Goal: Information Seeking & Learning: Learn about a topic

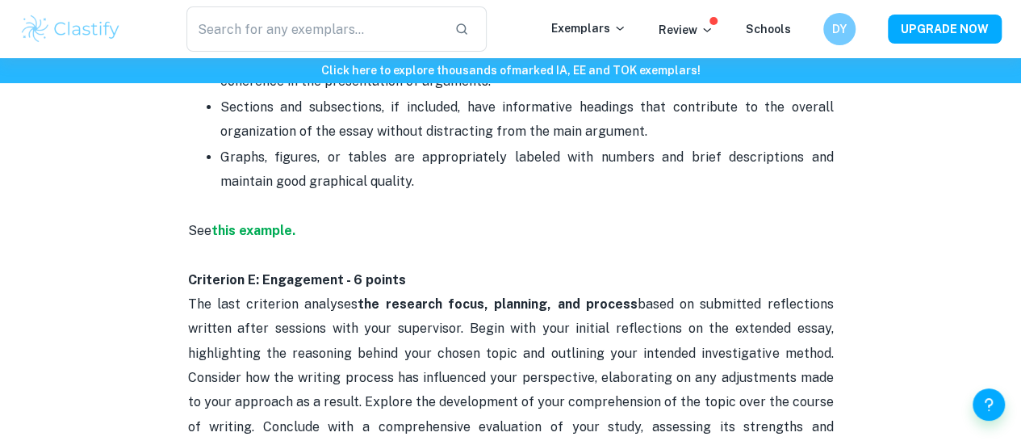
scroll to position [2870, 0]
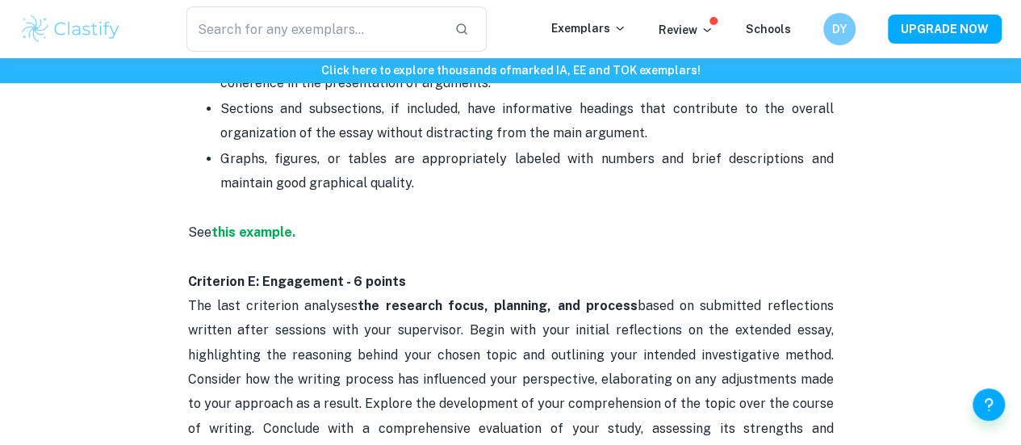
click at [407, 294] on p "See this example. Criterion E: Engagement - 6 points" at bounding box center [510, 244] width 645 height 98
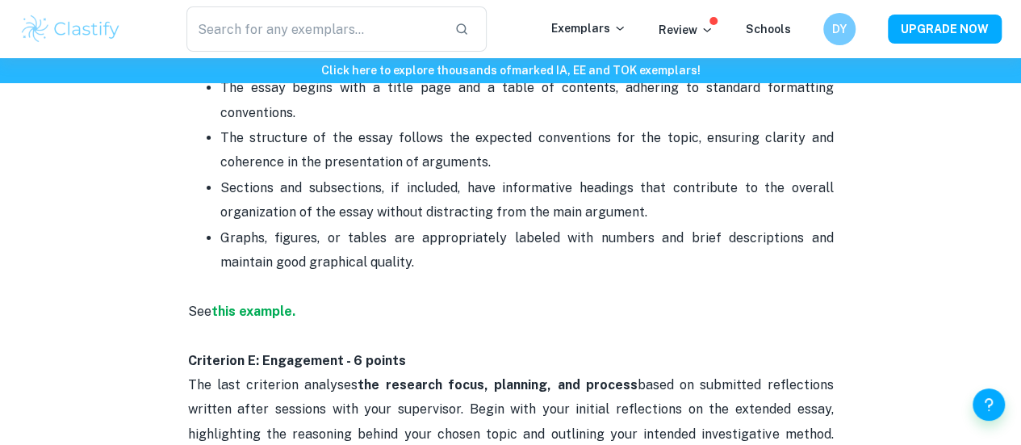
scroll to position [2791, 0]
click at [344, 34] on input "text" at bounding box center [313, 28] width 255 height 45
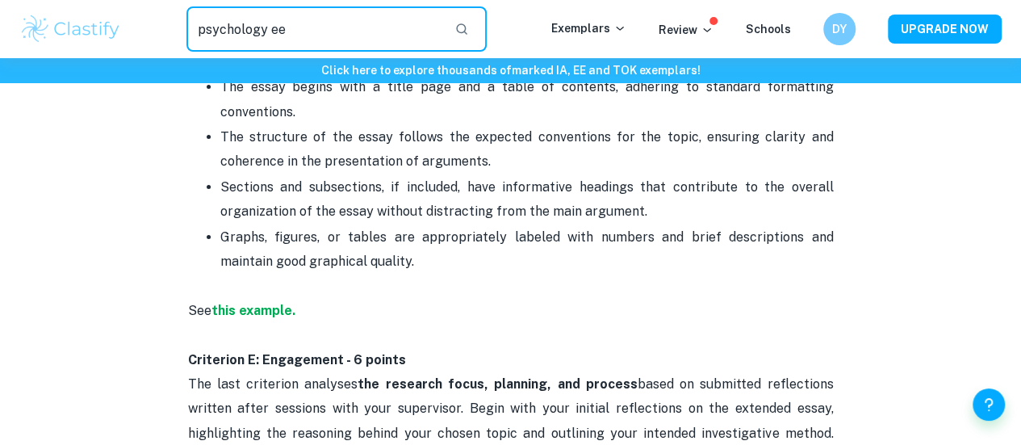
type input "psychology ee"
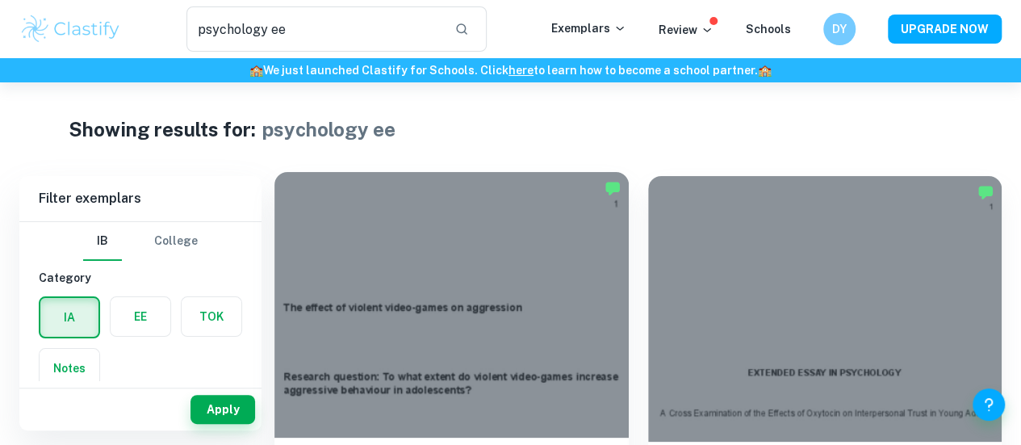
click at [456, 240] on div at bounding box center [451, 304] width 354 height 265
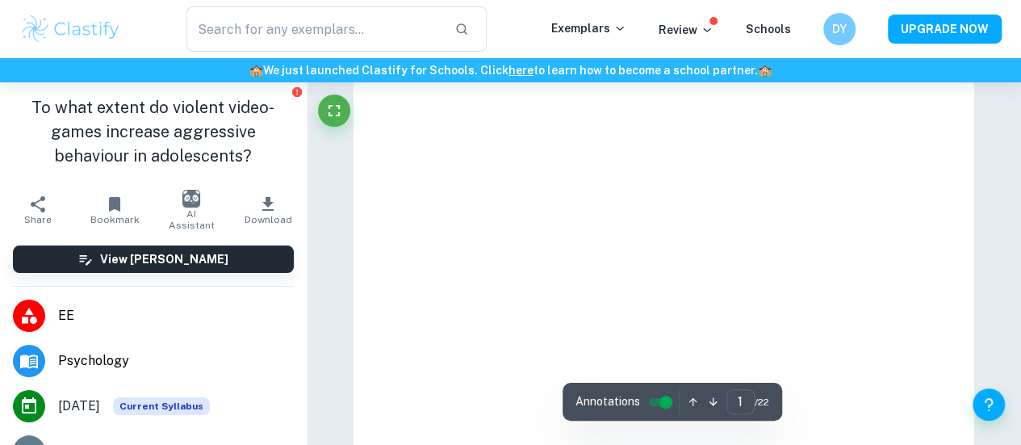
scroll to position [168, 0]
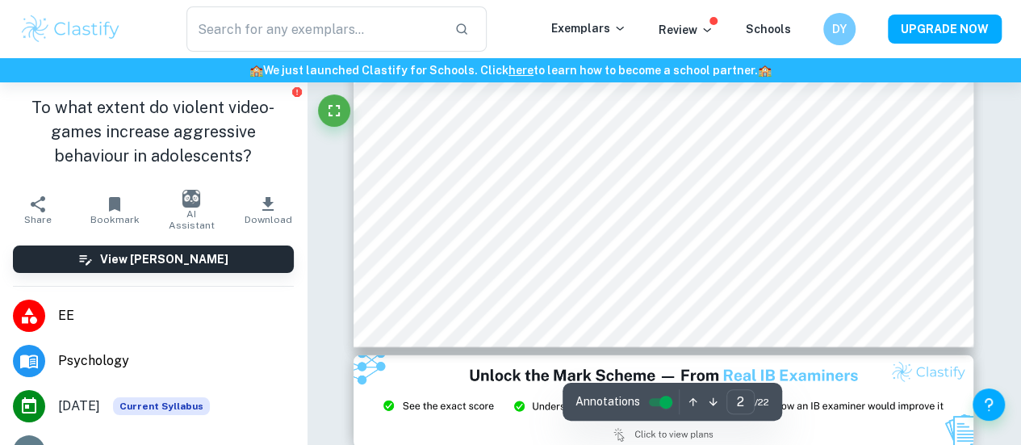
type input "3"
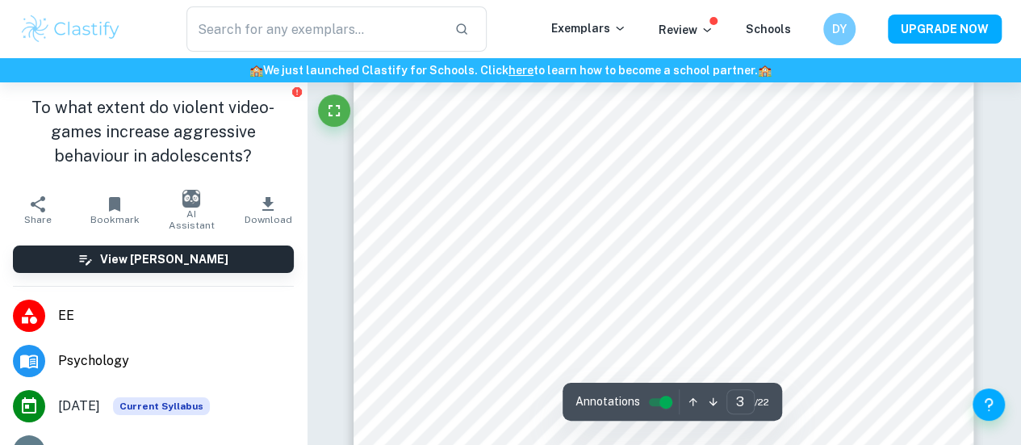
scroll to position [2434, 0]
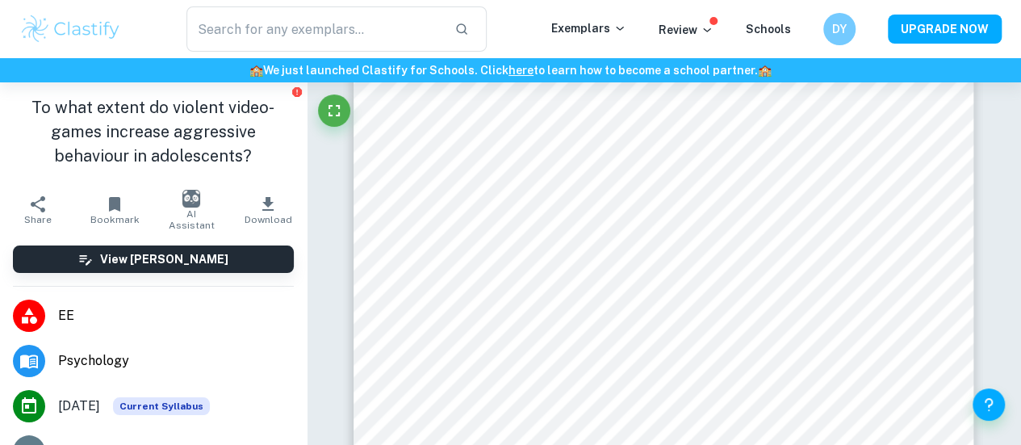
type input "psychology ee"
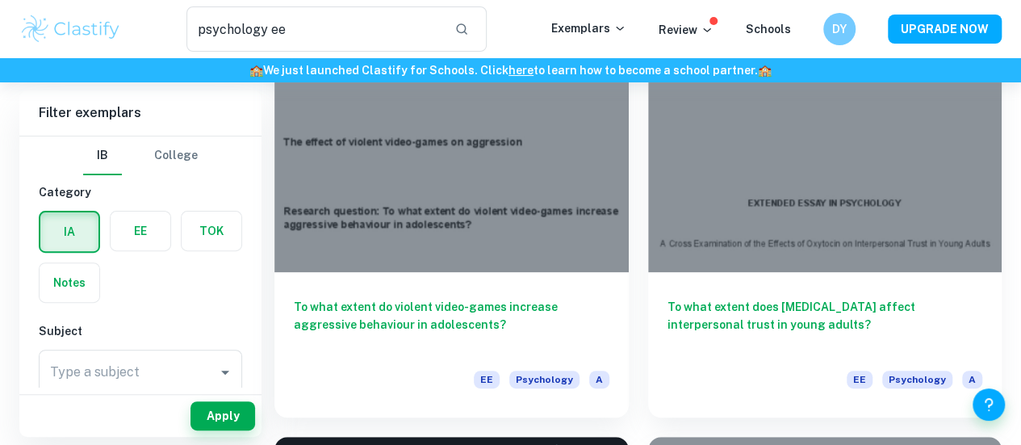
scroll to position [174, 0]
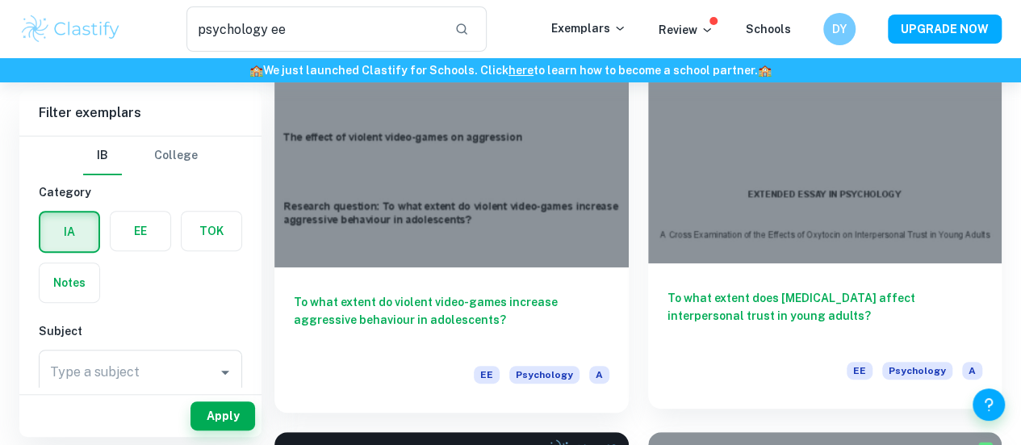
click at [667, 289] on h6 "To what extent does [MEDICAL_DATA] affect interpersonal trust in young adults?" at bounding box center [824, 315] width 315 height 53
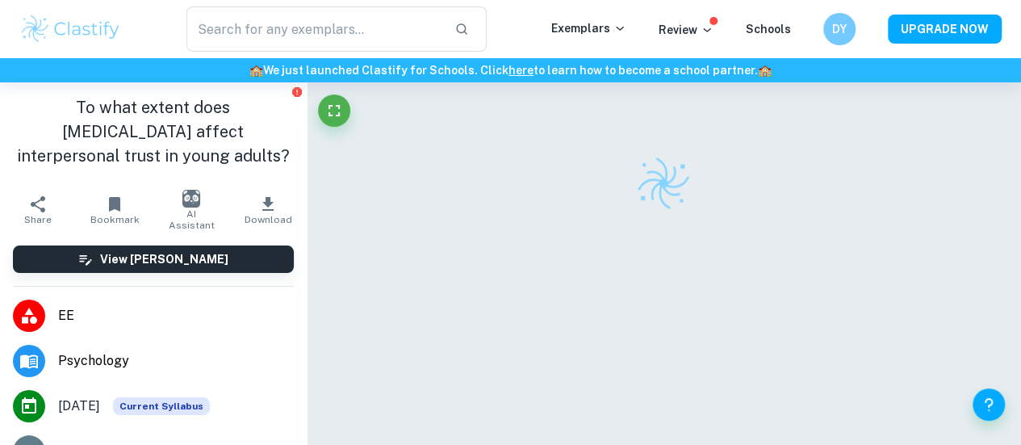
scroll to position [82, 0]
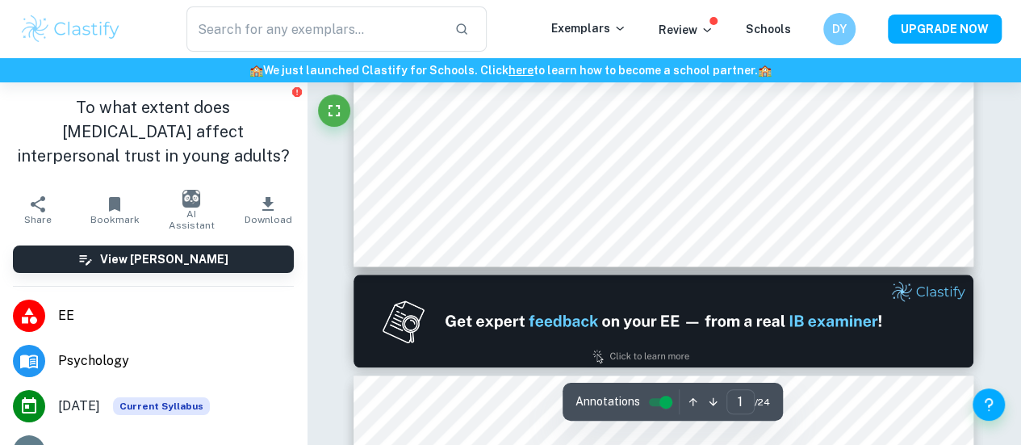
type input "2"
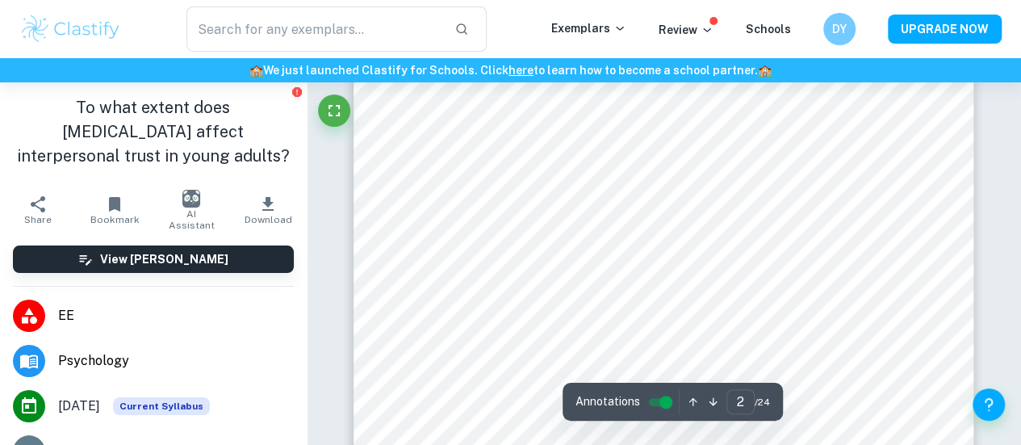
scroll to position [994, 0]
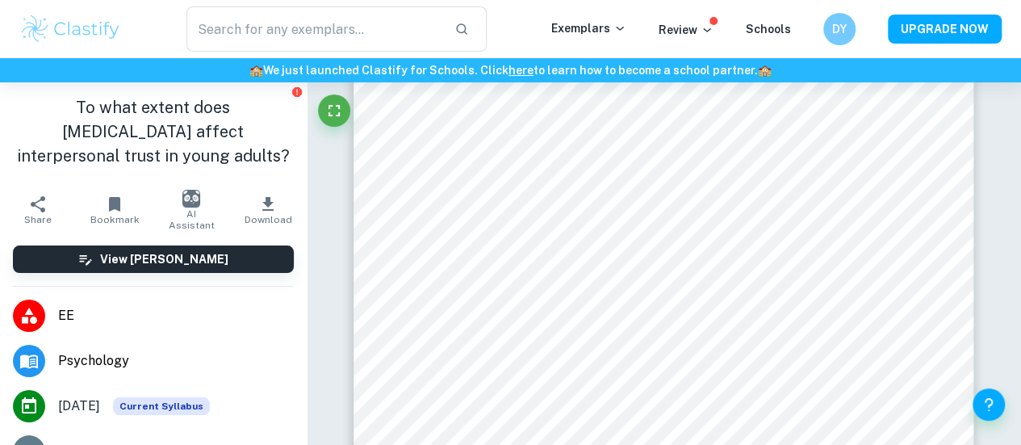
type input "psychology ee"
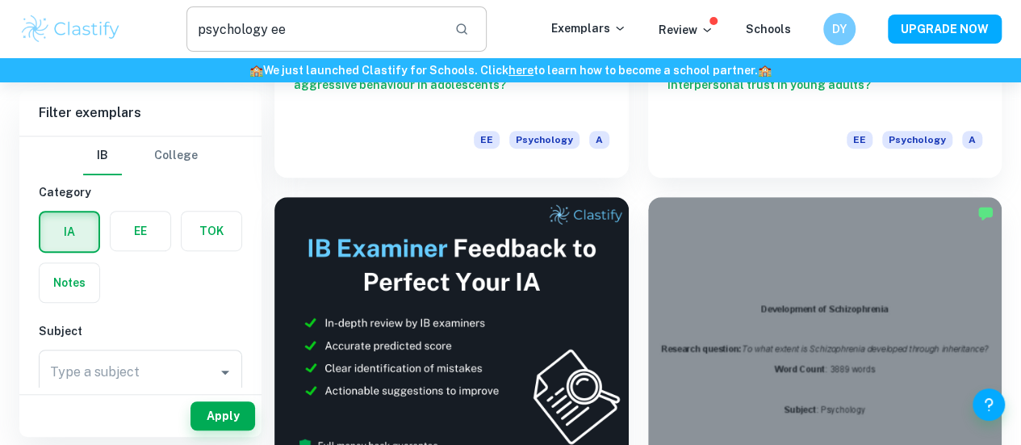
scroll to position [418, 0]
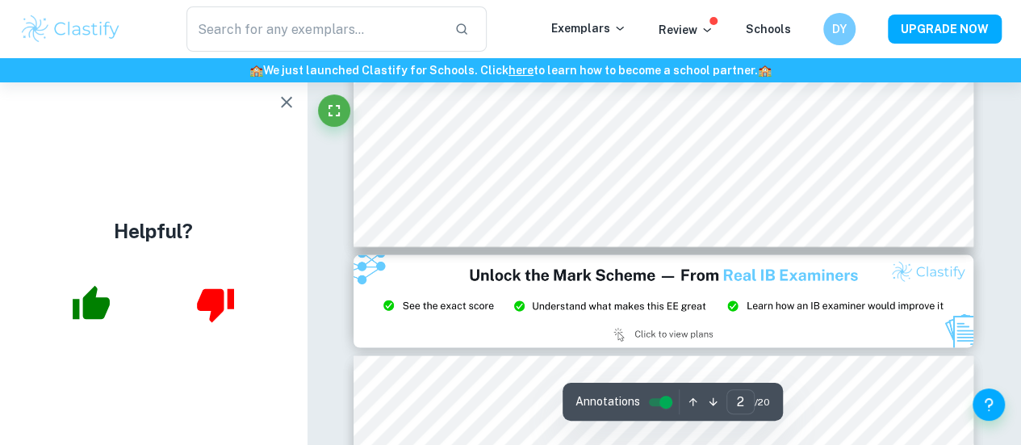
scroll to position [1566, 0]
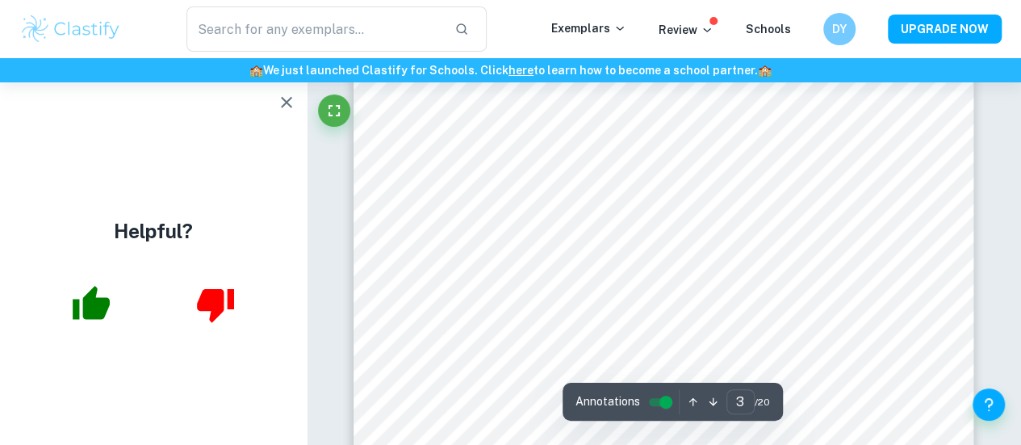
type input "4"
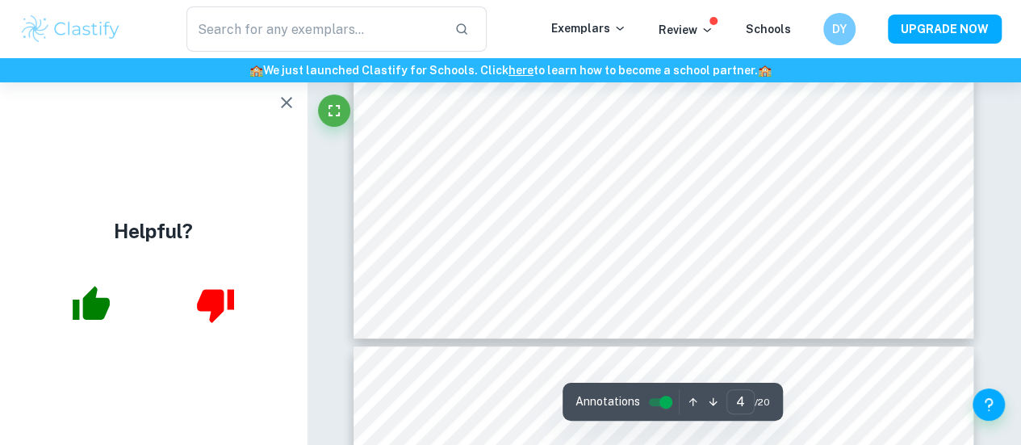
scroll to position [3200, 0]
